Goal: Task Accomplishment & Management: Use online tool/utility

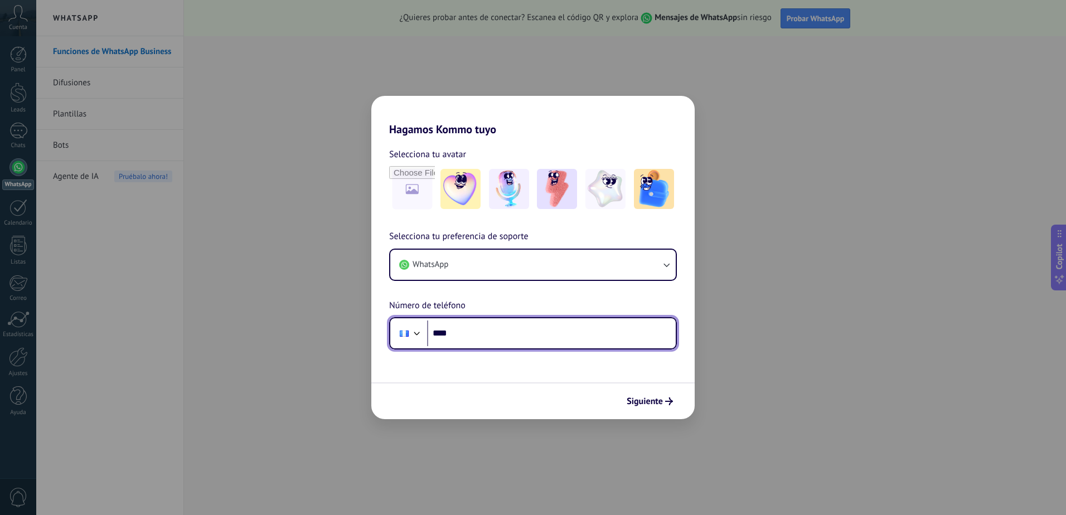
drag, startPoint x: 0, startPoint y: 0, endPoint x: 472, endPoint y: 335, distance: 579.2
click at [472, 335] on input "****" at bounding box center [551, 334] width 249 height 26
type input "**********"
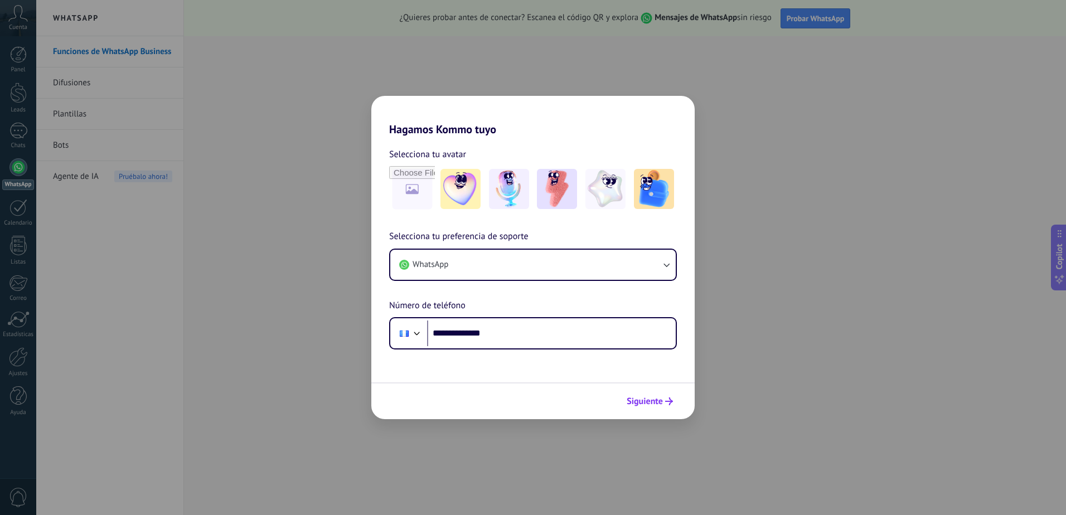
click at [639, 403] on span "Siguiente" at bounding box center [645, 402] width 36 height 8
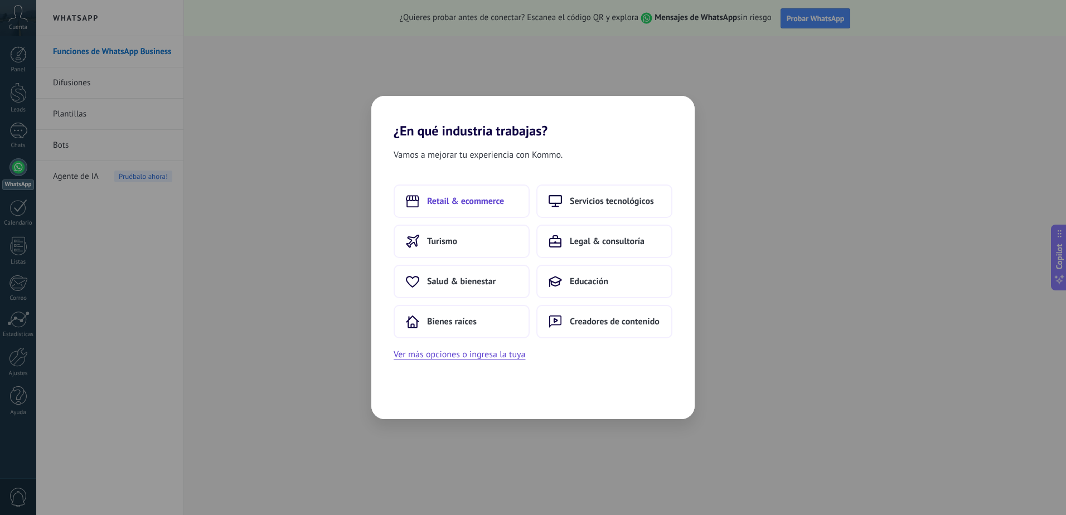
click at [479, 192] on button "Retail & ecommerce" at bounding box center [462, 201] width 136 height 33
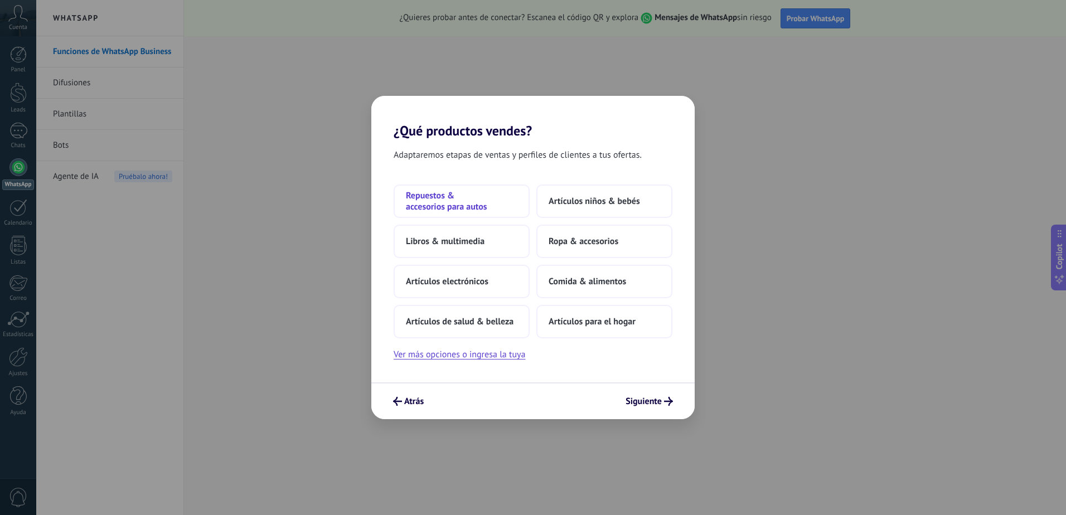
click at [482, 206] on span "Repuestos & accesorios para autos" at bounding box center [462, 201] width 112 height 22
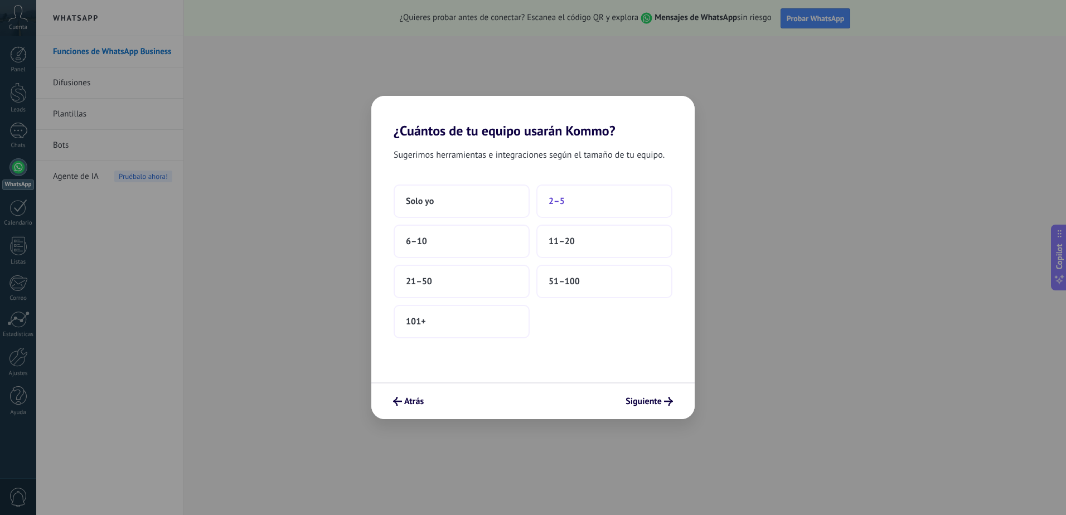
click at [559, 195] on button "2–5" at bounding box center [605, 201] width 136 height 33
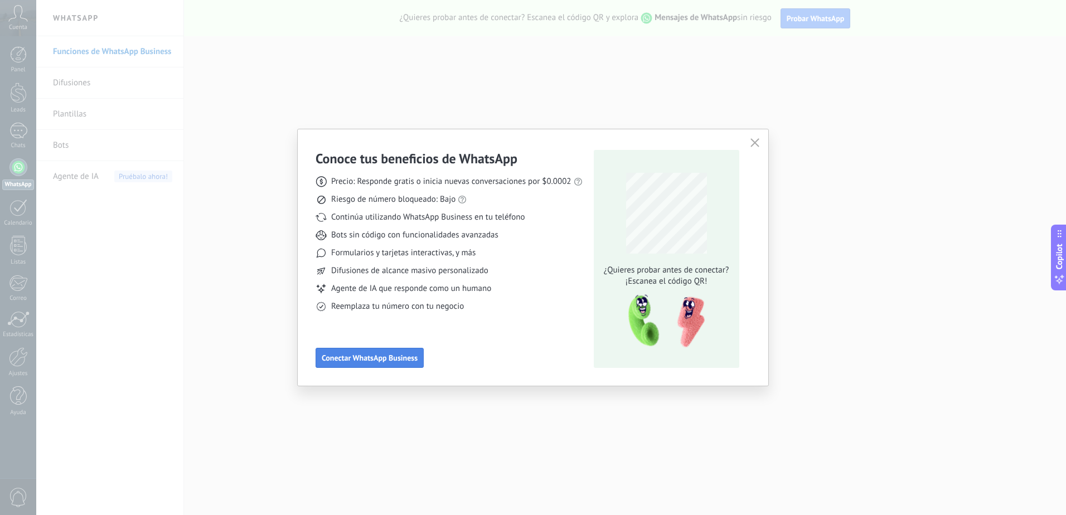
click at [388, 364] on button "Conectar WhatsApp Business" at bounding box center [370, 358] width 108 height 20
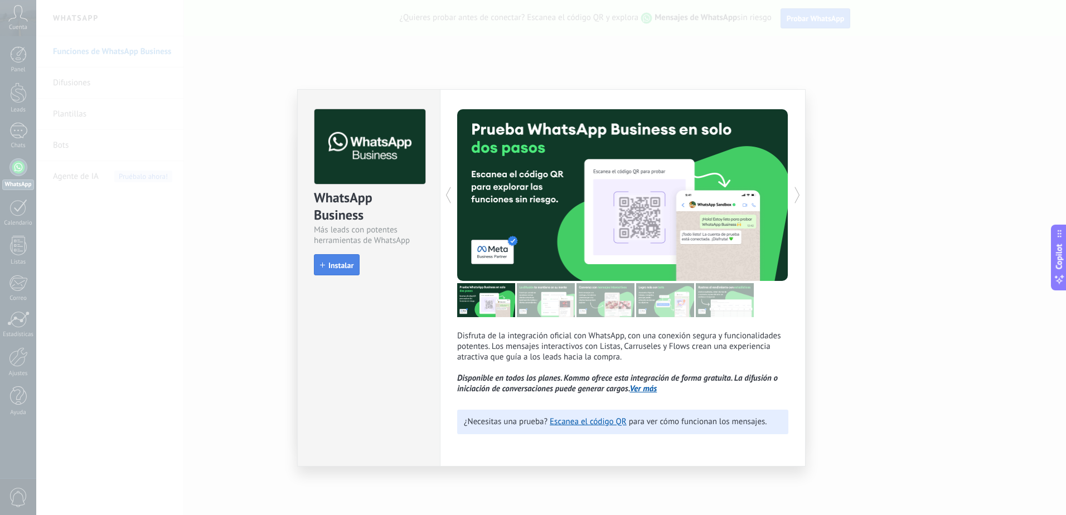
click at [346, 265] on span "Instalar" at bounding box center [341, 266] width 25 height 8
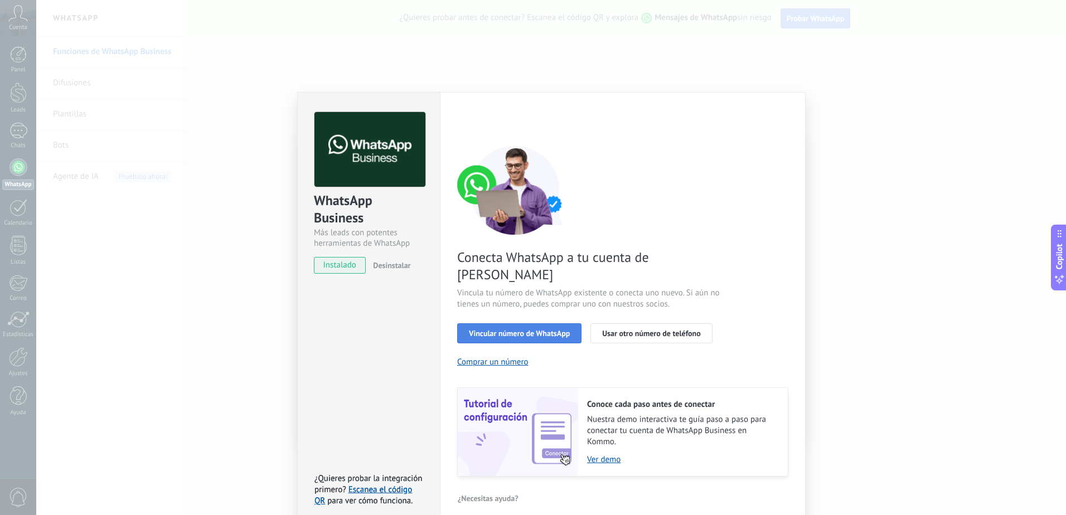
click at [530, 330] on span "Vincular número de WhatsApp" at bounding box center [519, 334] width 101 height 8
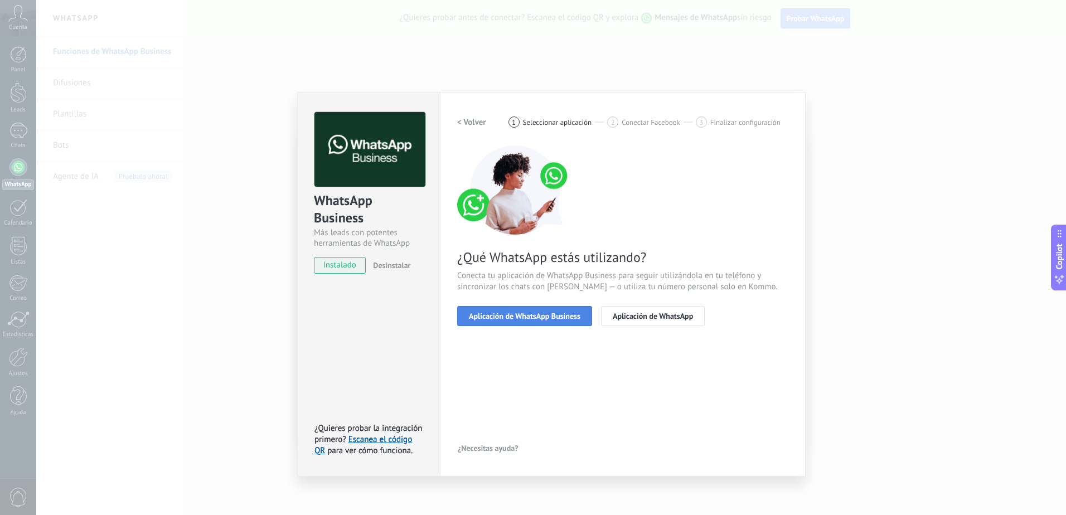
click at [541, 318] on span "Aplicación de WhatsApp Business" at bounding box center [525, 316] width 112 height 8
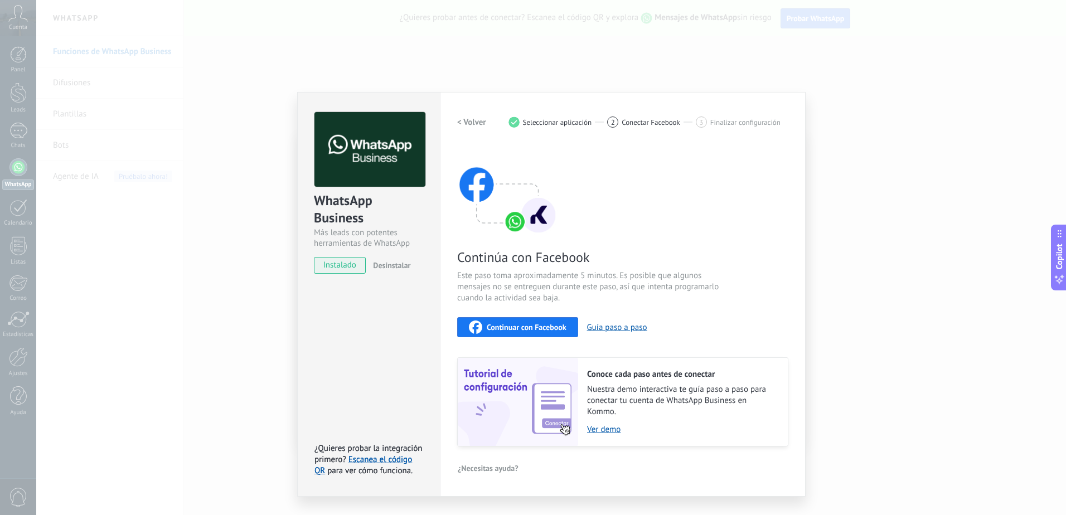
click at [547, 291] on span "Este paso toma aproximadamente 5 minutos. Es posible que algunos mensajes no se…" at bounding box center [589, 286] width 265 height 33
click at [631, 289] on span "Este paso toma aproximadamente 5 minutos. Es posible que algunos mensajes no se…" at bounding box center [589, 286] width 265 height 33
click at [511, 224] on img at bounding box center [507, 190] width 100 height 89
click at [669, 120] on span "Conectar Facebook" at bounding box center [651, 122] width 59 height 8
click at [561, 122] on span "Seleccionar aplicación" at bounding box center [557, 122] width 69 height 8
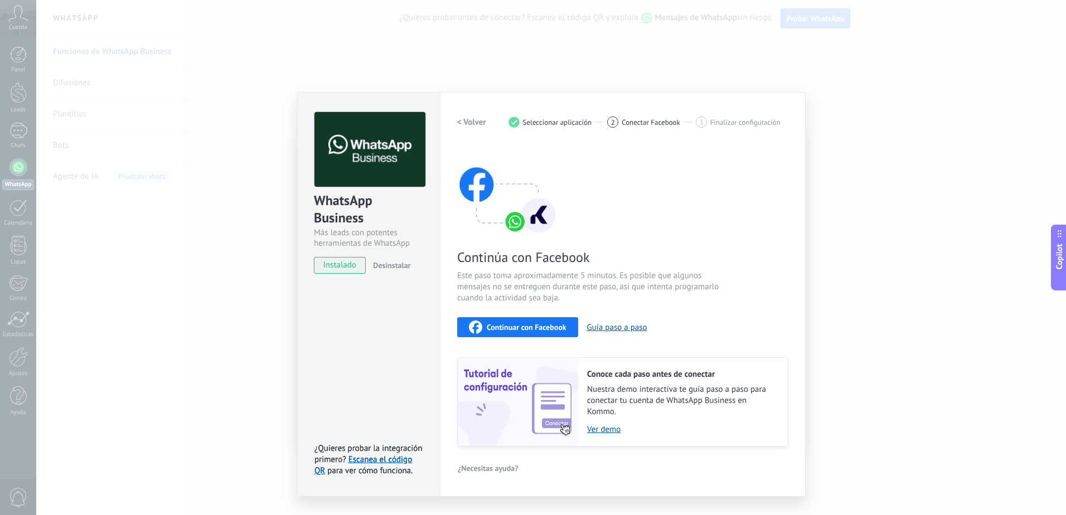
click at [469, 123] on h2 "< Volver" at bounding box center [471, 122] width 29 height 11
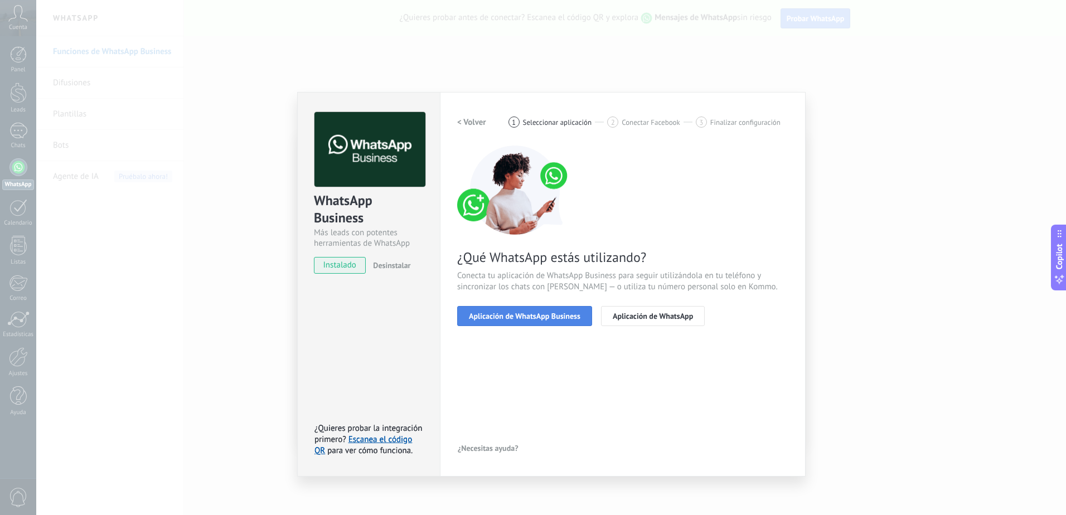
click at [521, 309] on button "Aplicación de WhatsApp Business" at bounding box center [524, 316] width 135 height 20
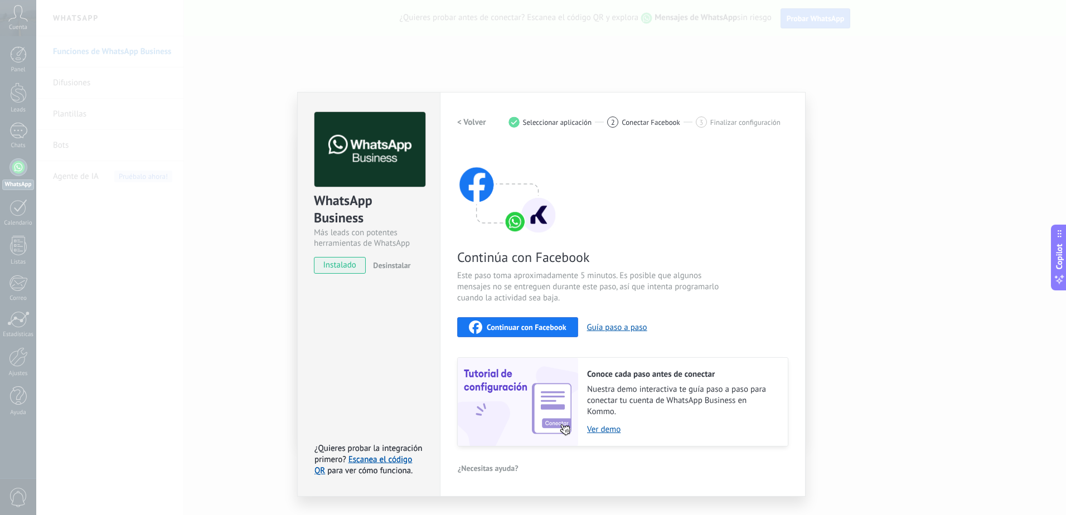
click at [528, 316] on div "Continúa con Facebook Este paso toma aproximadamente 5 minutos. Es posible que …" at bounding box center [622, 296] width 331 height 301
click at [528, 335] on button "Continuar con Facebook" at bounding box center [517, 327] width 121 height 20
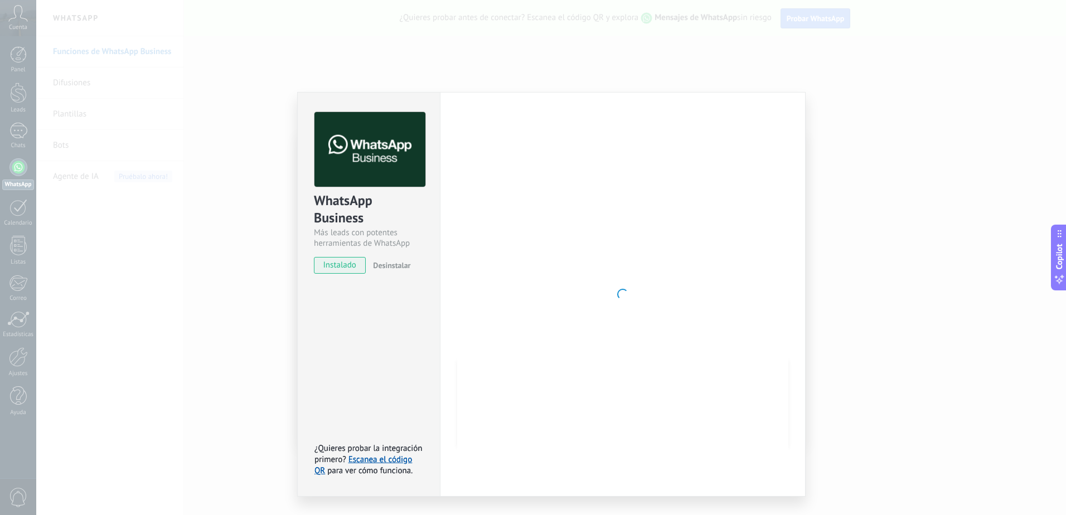
click at [852, 239] on div "WhatsApp Business Más leads con potentes herramientas de WhatsApp instalado Des…" at bounding box center [551, 257] width 1030 height 515
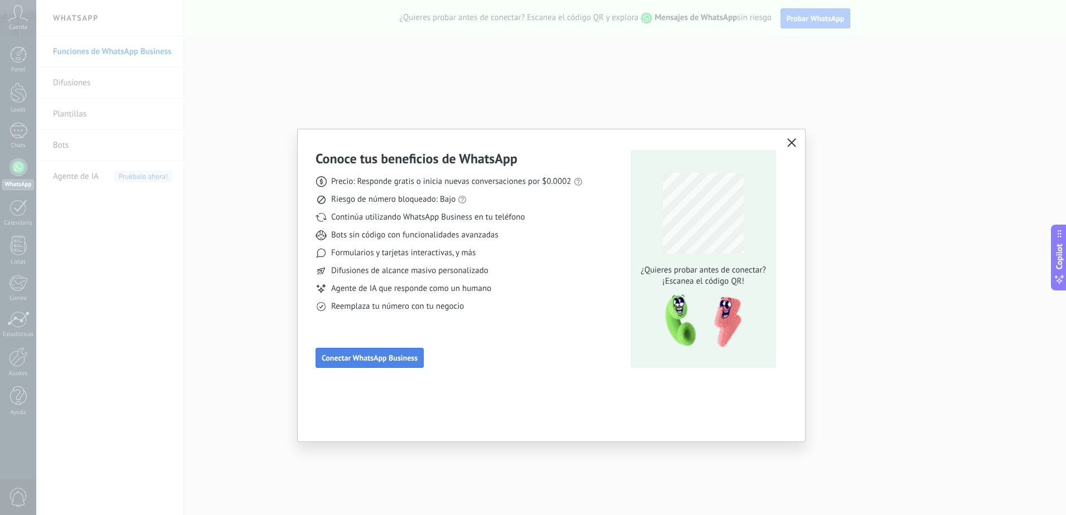
click at [376, 352] on button "Conectar WhatsApp Business" at bounding box center [370, 358] width 108 height 20
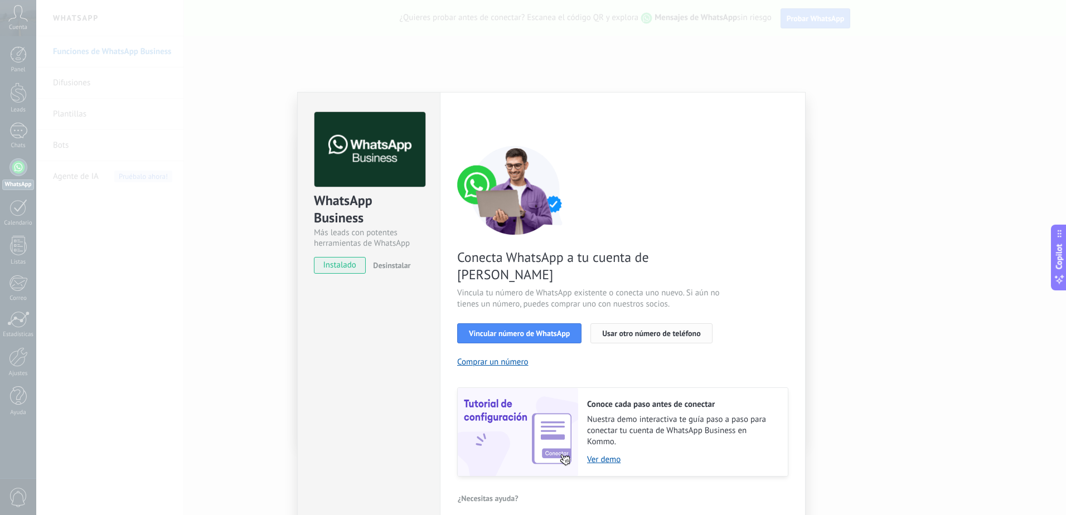
click at [636, 330] on span "Usar otro número de teléfono" at bounding box center [651, 334] width 98 height 8
click at [515, 323] on button "Vincular número de WhatsApp" at bounding box center [519, 333] width 124 height 20
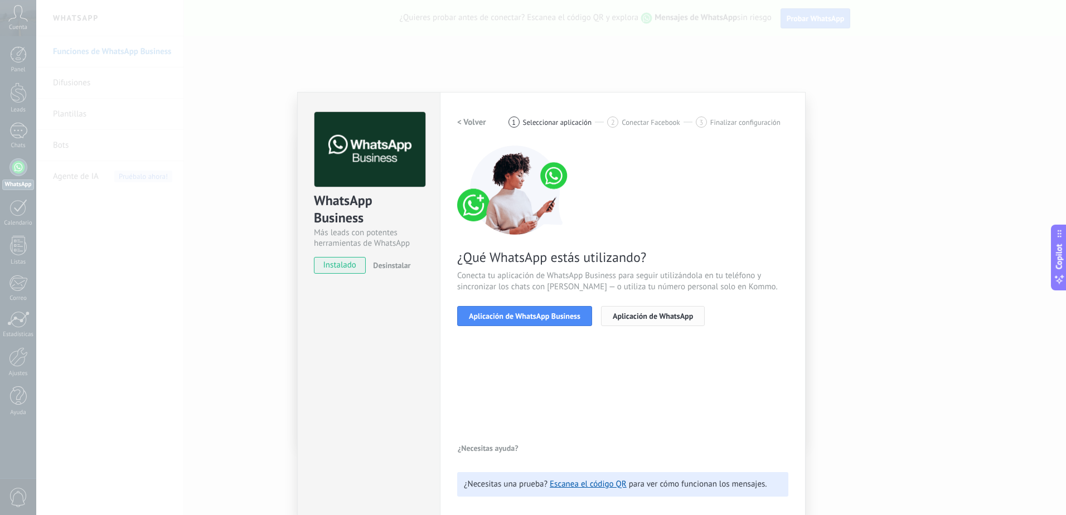
click at [653, 316] on span "Aplicación de WhatsApp" at bounding box center [653, 316] width 80 height 8
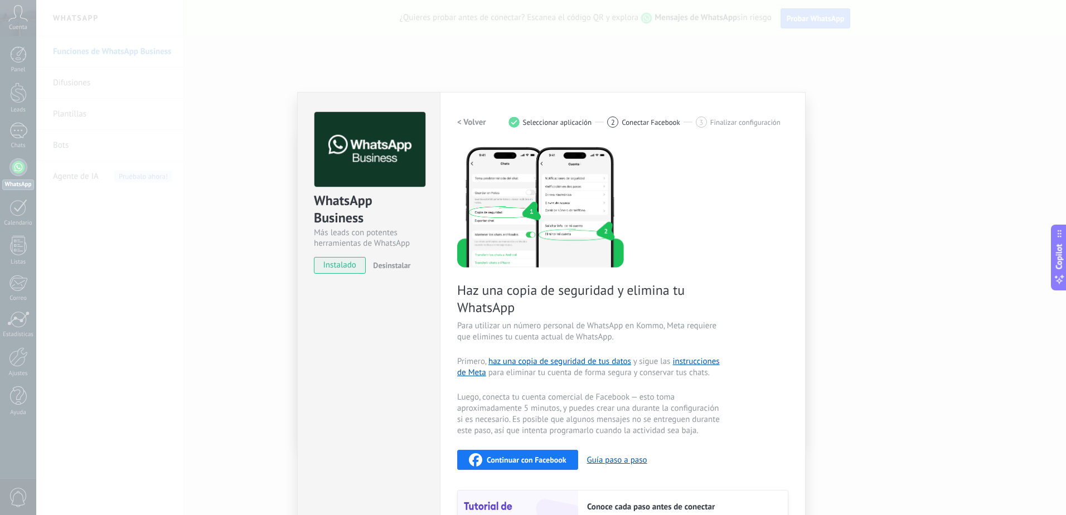
click at [472, 120] on h2 "< Volver" at bounding box center [471, 122] width 29 height 11
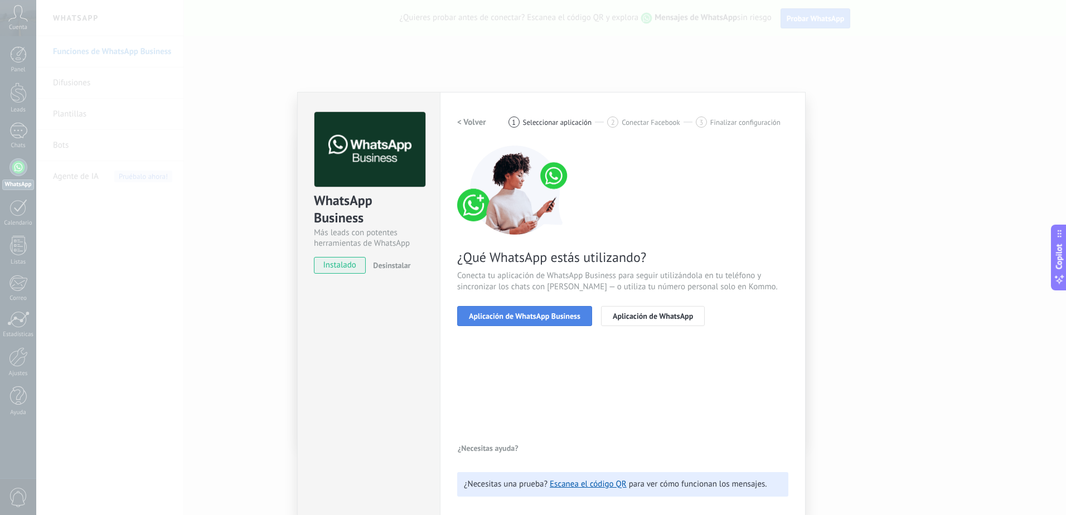
click at [533, 320] on span "Aplicación de WhatsApp Business" at bounding box center [525, 316] width 112 height 8
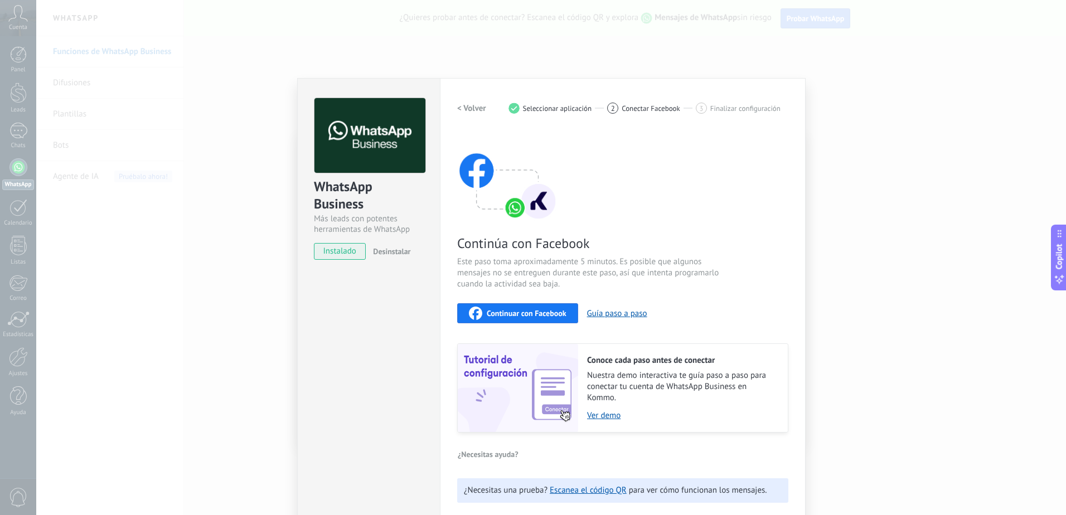
scroll to position [21, 0]
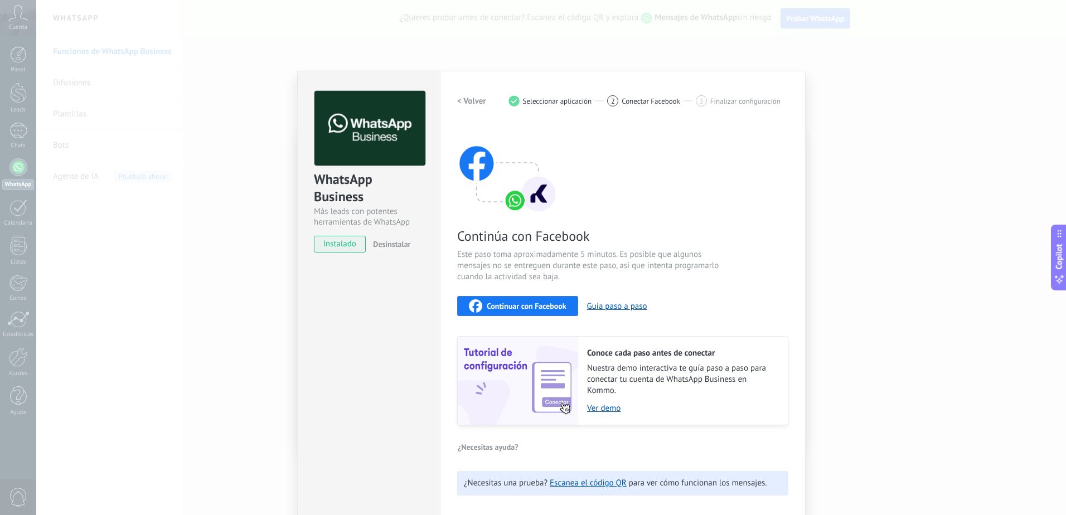
click at [270, 280] on div "WhatsApp Business Más leads con potentes herramientas de WhatsApp instalado Des…" at bounding box center [551, 257] width 1030 height 515
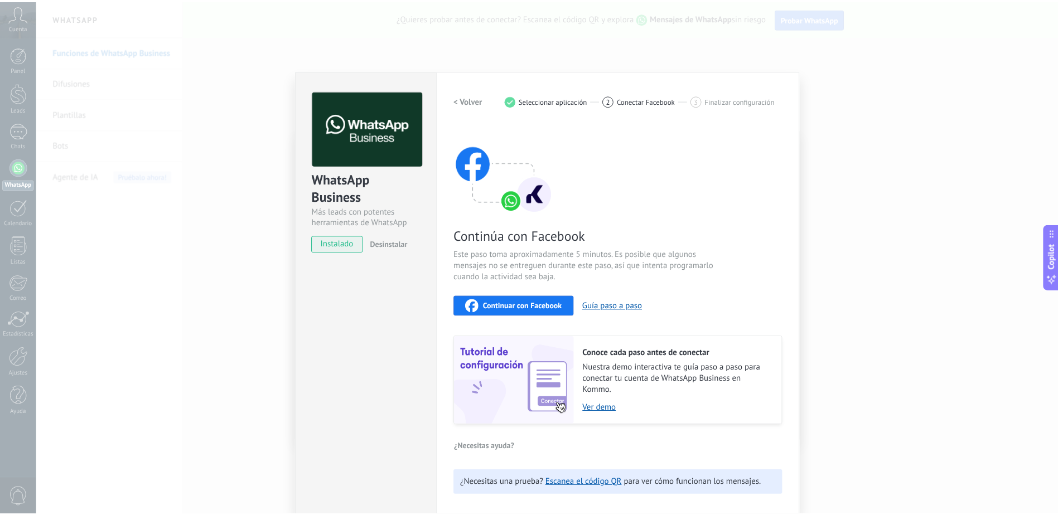
scroll to position [0, 0]
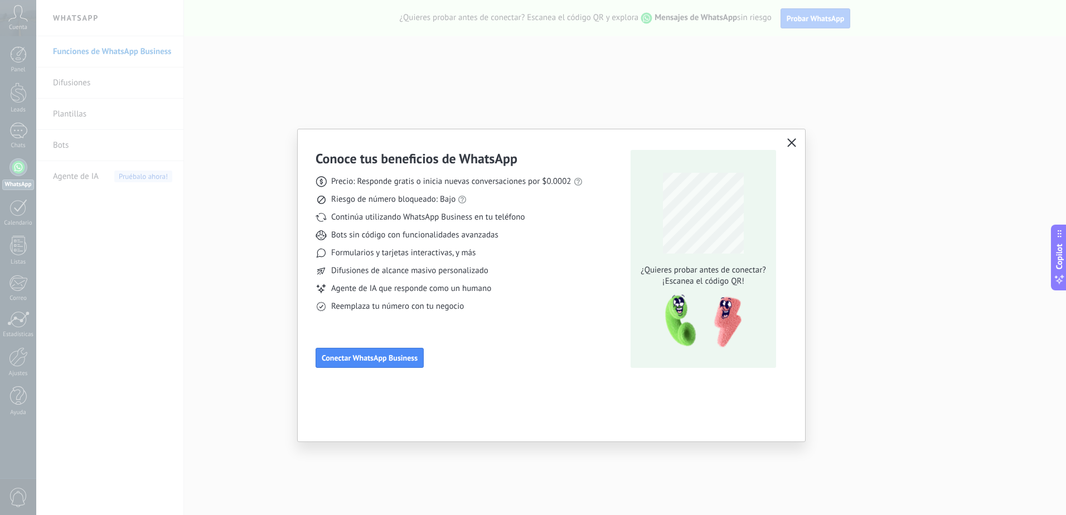
click at [419, 94] on div "Conoce tus beneficios de WhatsApp Precio: Responde gratis o inicia nuevas conve…" at bounding box center [533, 257] width 1066 height 515
click at [795, 143] on icon "button" at bounding box center [792, 142] width 9 height 9
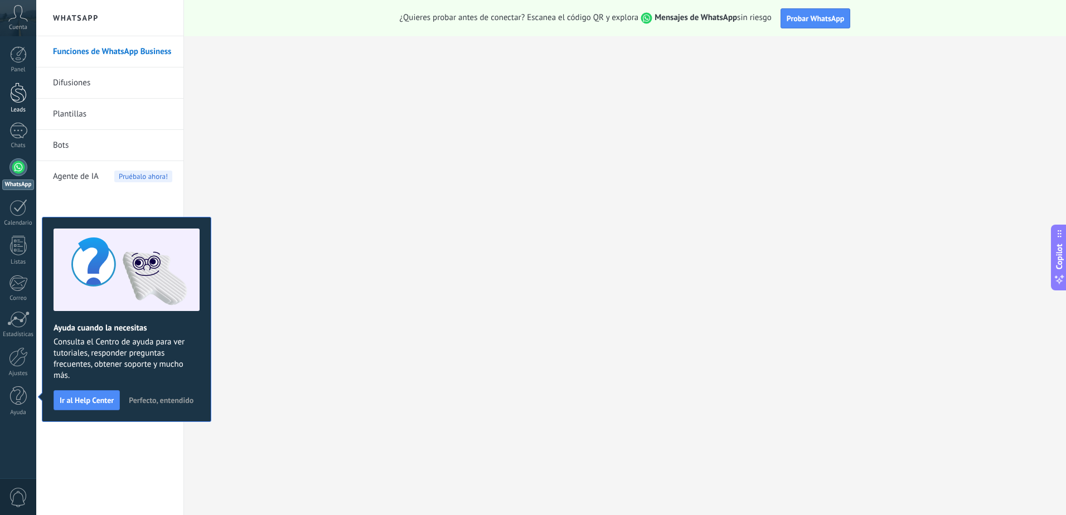
click at [17, 91] on div at bounding box center [18, 93] width 17 height 21
